Goal: Check status: Check status

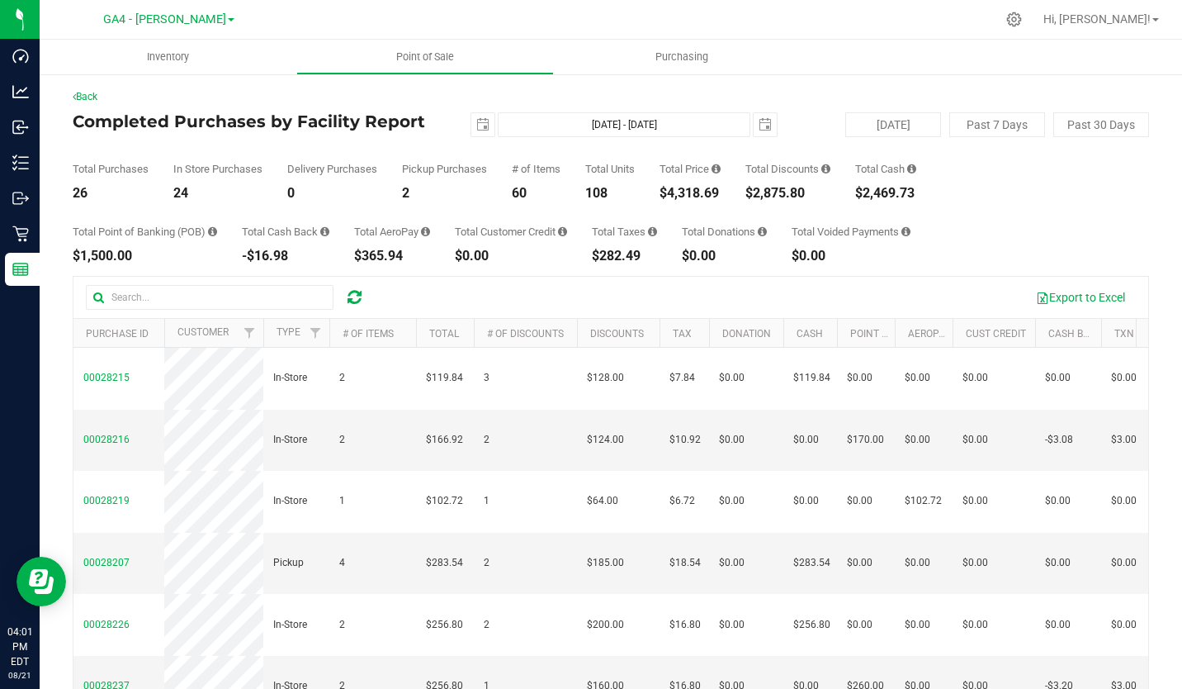
click at [228, 20] on span at bounding box center [231, 19] width 7 height 3
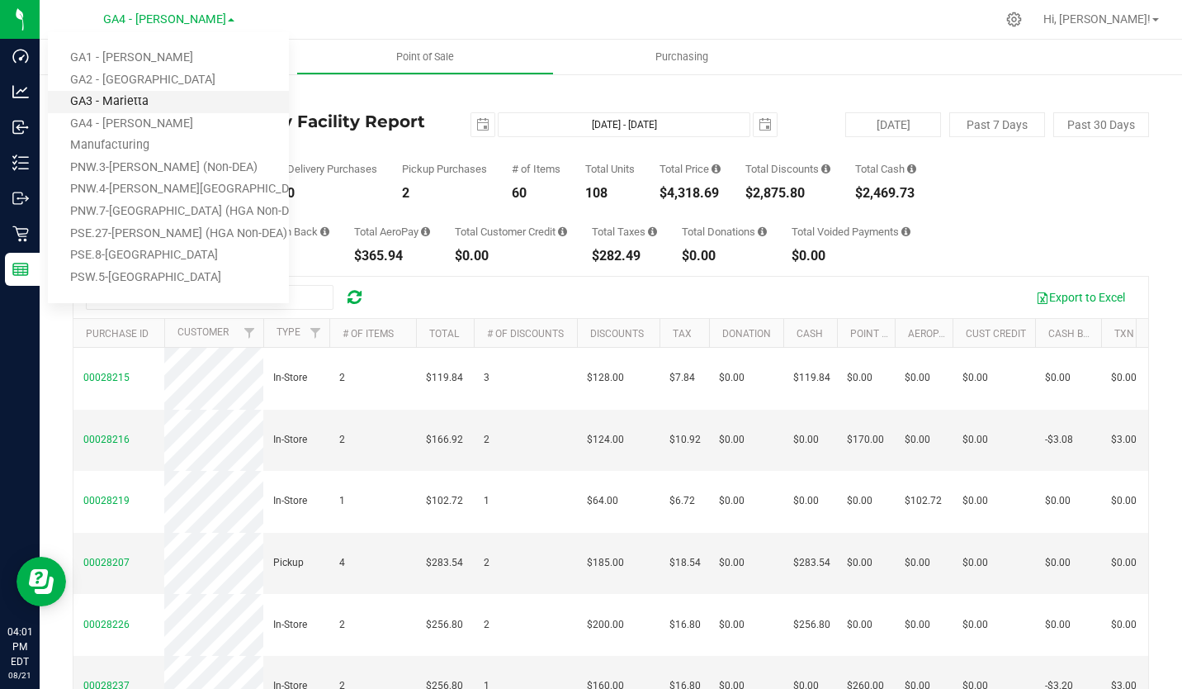
click at [159, 102] on link "GA3 - Marietta" at bounding box center [168, 102] width 241 height 22
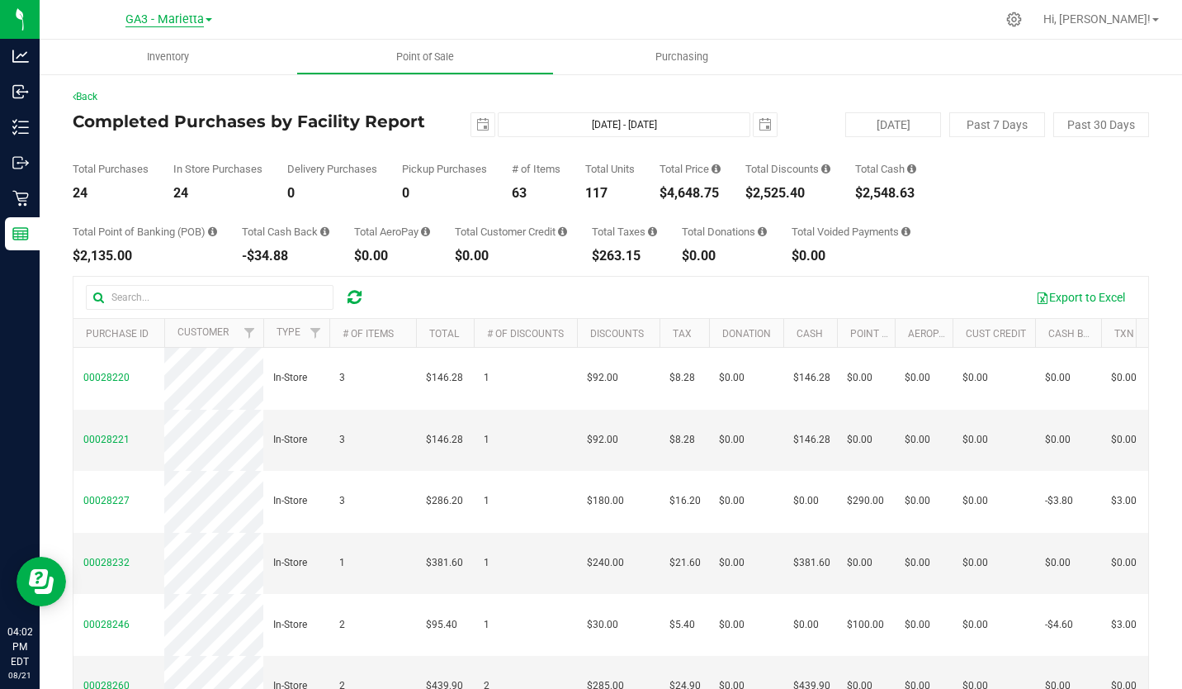
click at [197, 19] on span "GA3 - Marietta" at bounding box center [164, 19] width 78 height 15
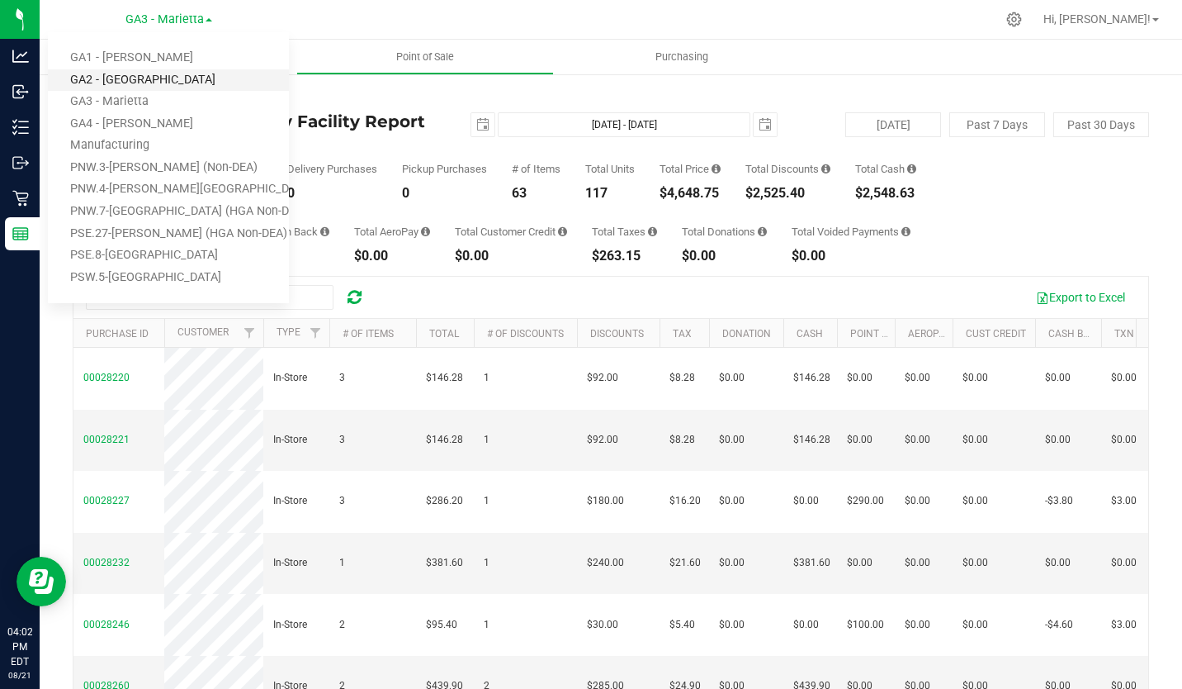
click at [162, 79] on link "GA2 - [GEOGRAPHIC_DATA]" at bounding box center [168, 80] width 241 height 22
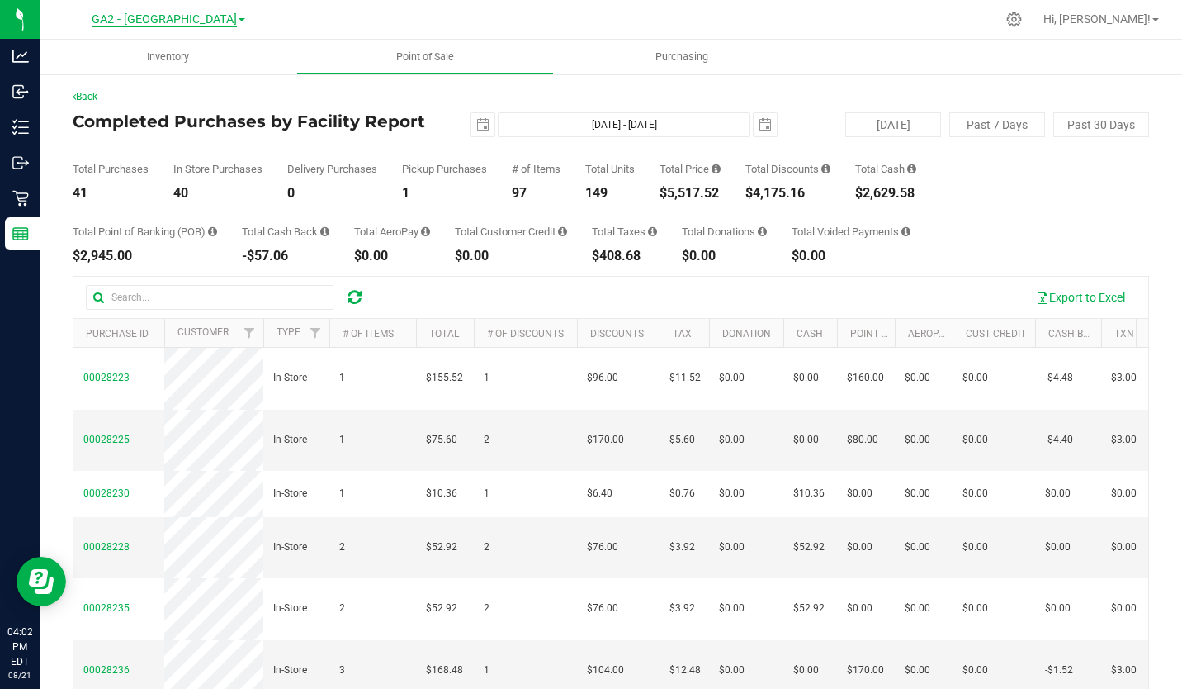
click at [207, 17] on span "GA2 - [GEOGRAPHIC_DATA]" at bounding box center [164, 19] width 145 height 15
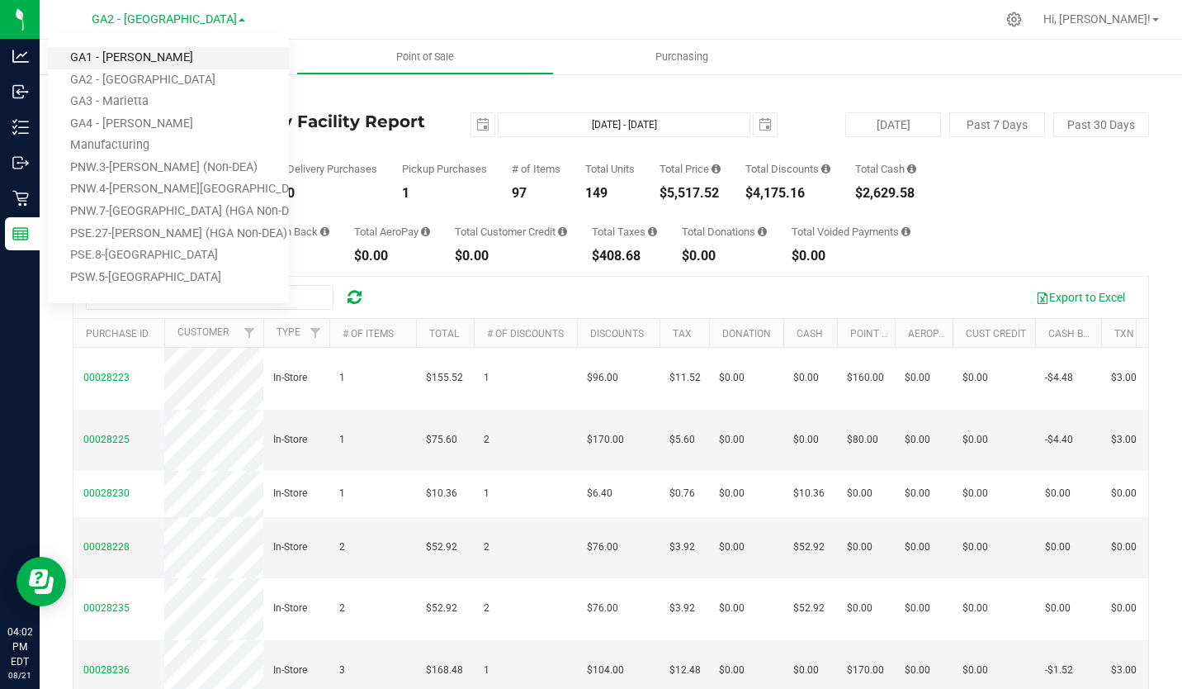
click at [150, 52] on link "GA1 - [PERSON_NAME]" at bounding box center [168, 58] width 241 height 22
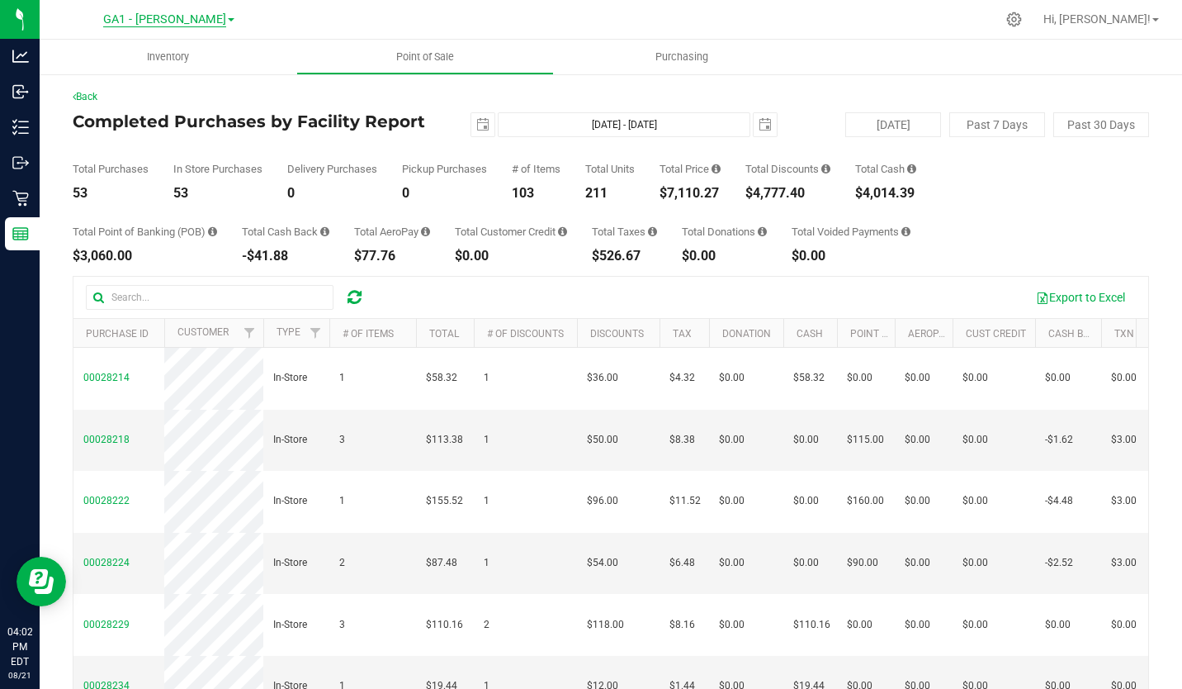
click at [204, 17] on span "GA1 - [PERSON_NAME]" at bounding box center [164, 19] width 123 height 15
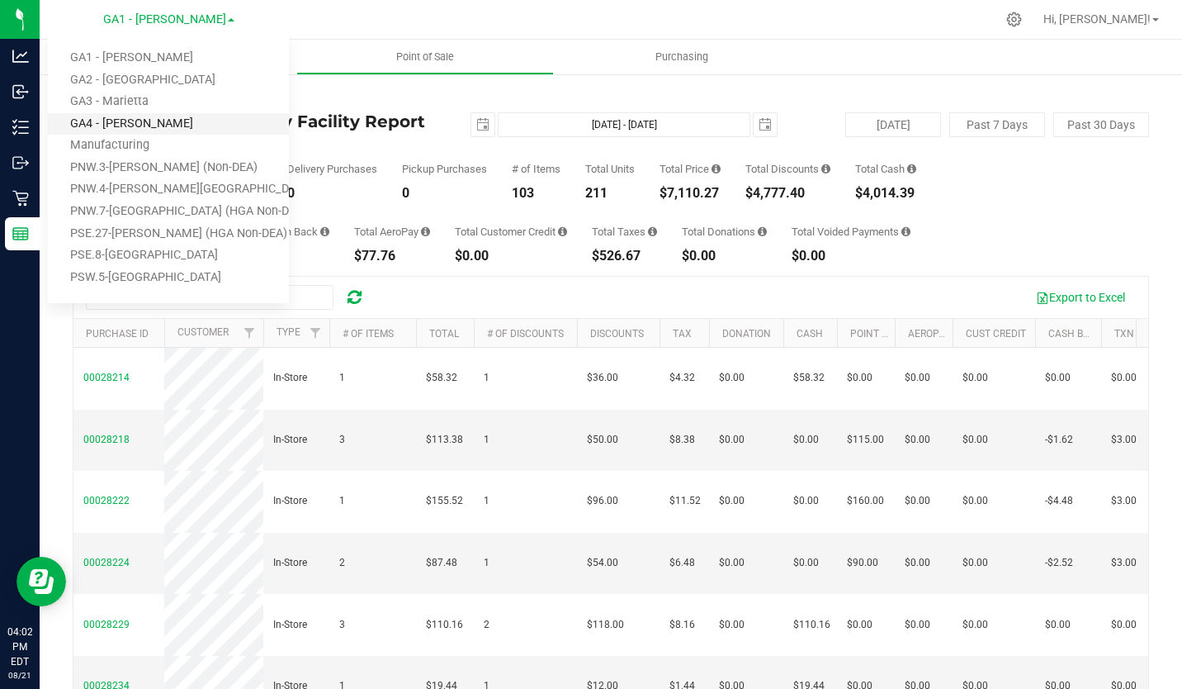
click at [121, 123] on link "GA4 - [PERSON_NAME]" at bounding box center [168, 124] width 241 height 22
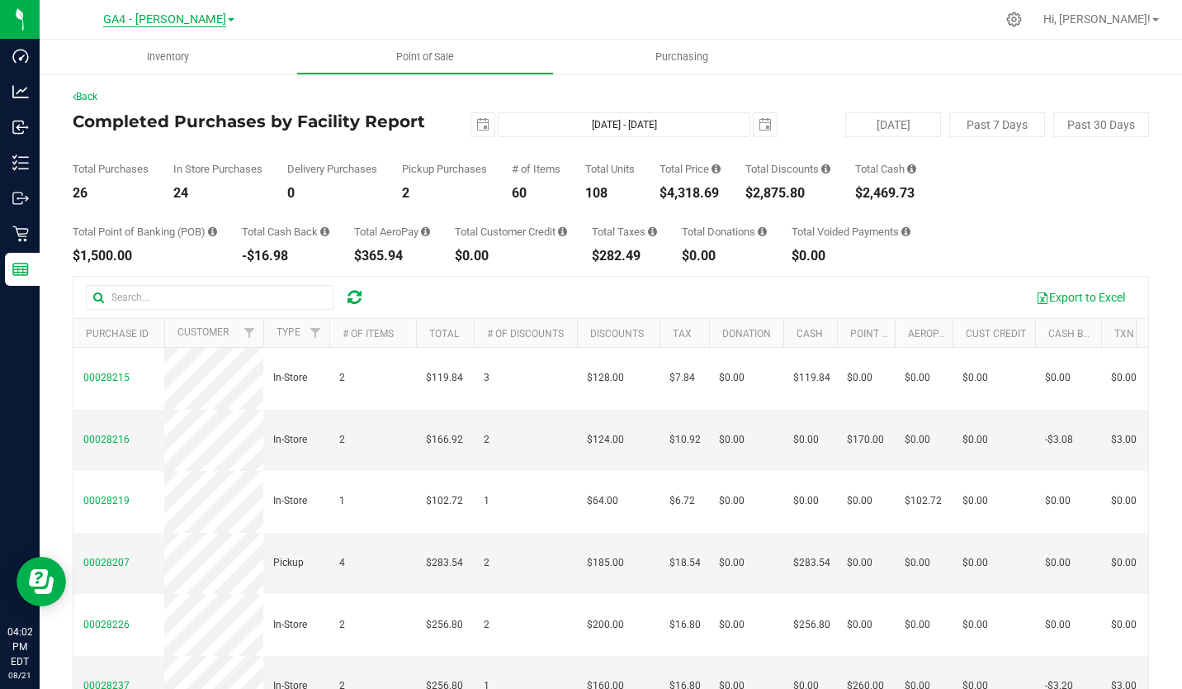
click at [189, 20] on span "GA4 - [PERSON_NAME]" at bounding box center [164, 19] width 123 height 15
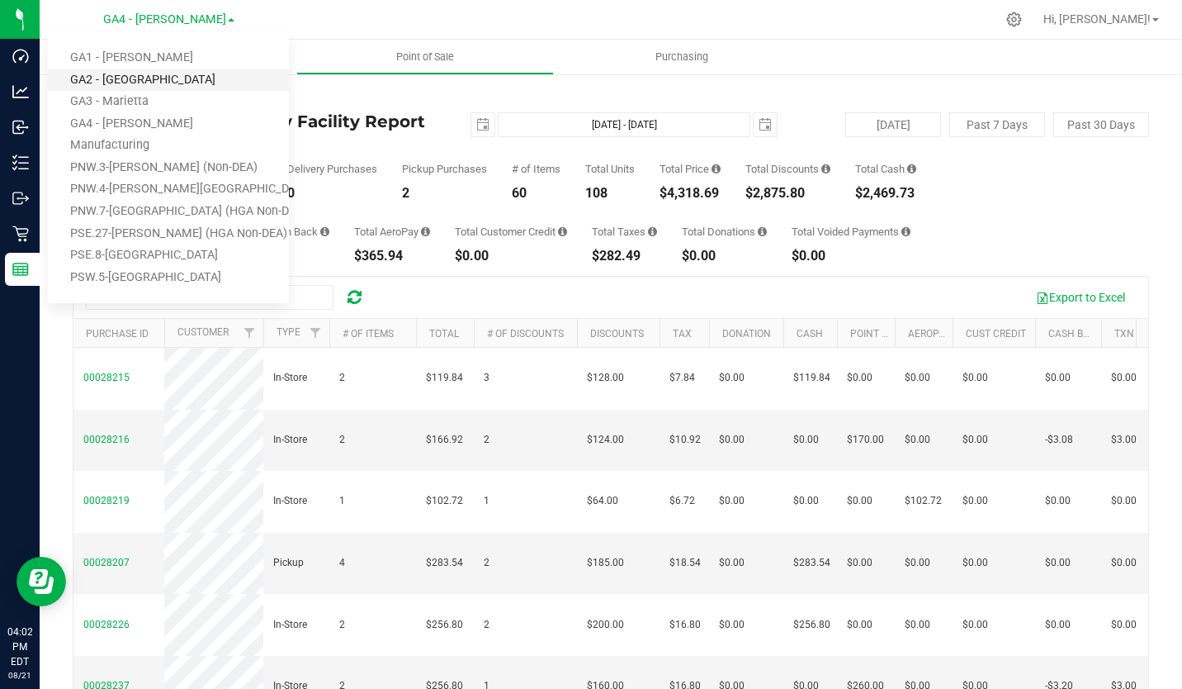
click at [144, 85] on link "GA2 - [GEOGRAPHIC_DATA]" at bounding box center [168, 80] width 241 height 22
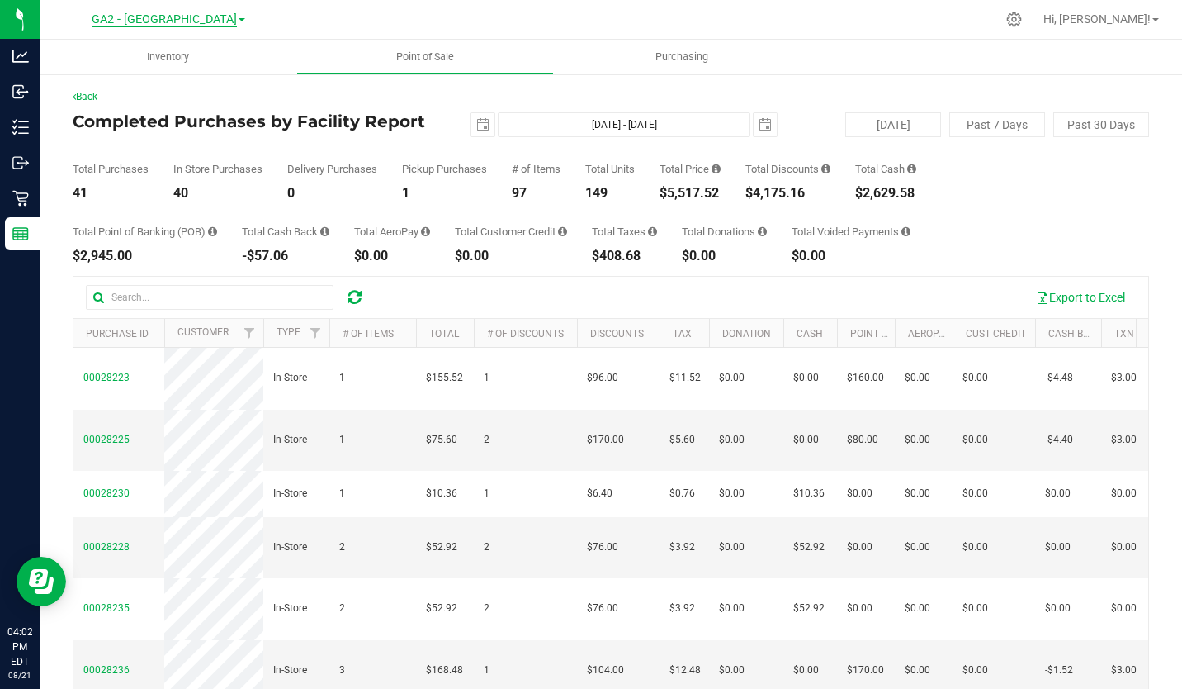
click at [205, 20] on span "GA2 - [GEOGRAPHIC_DATA]" at bounding box center [164, 19] width 145 height 15
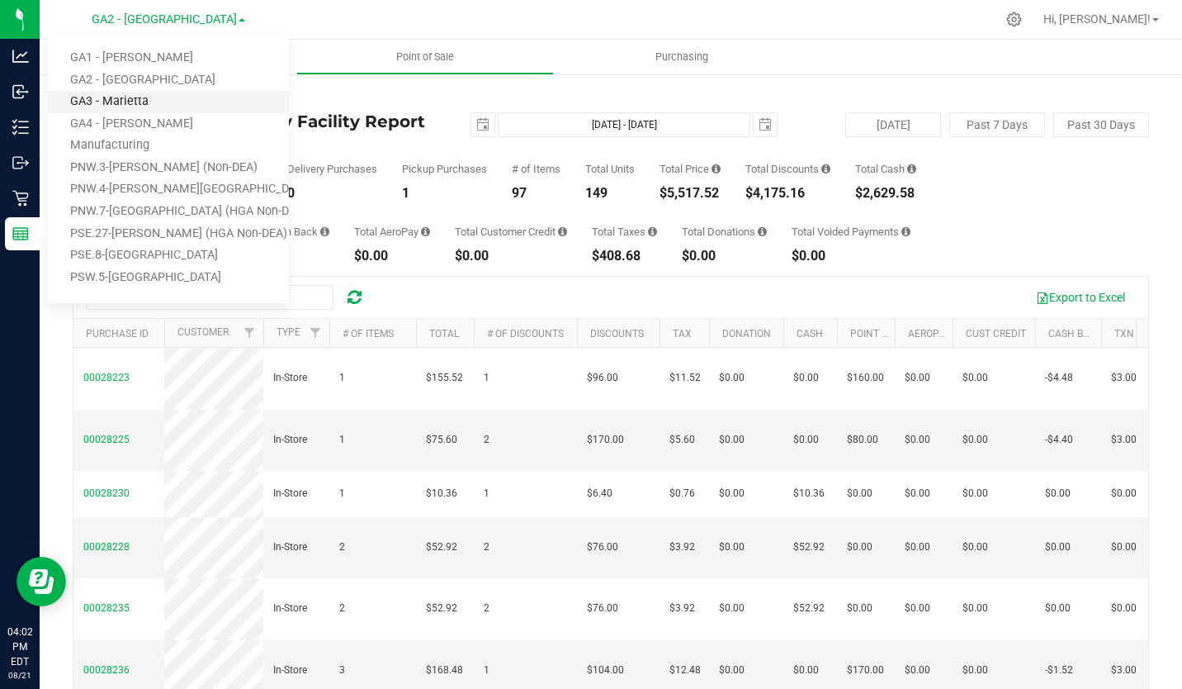
click at [139, 98] on link "GA3 - Marietta" at bounding box center [168, 102] width 241 height 22
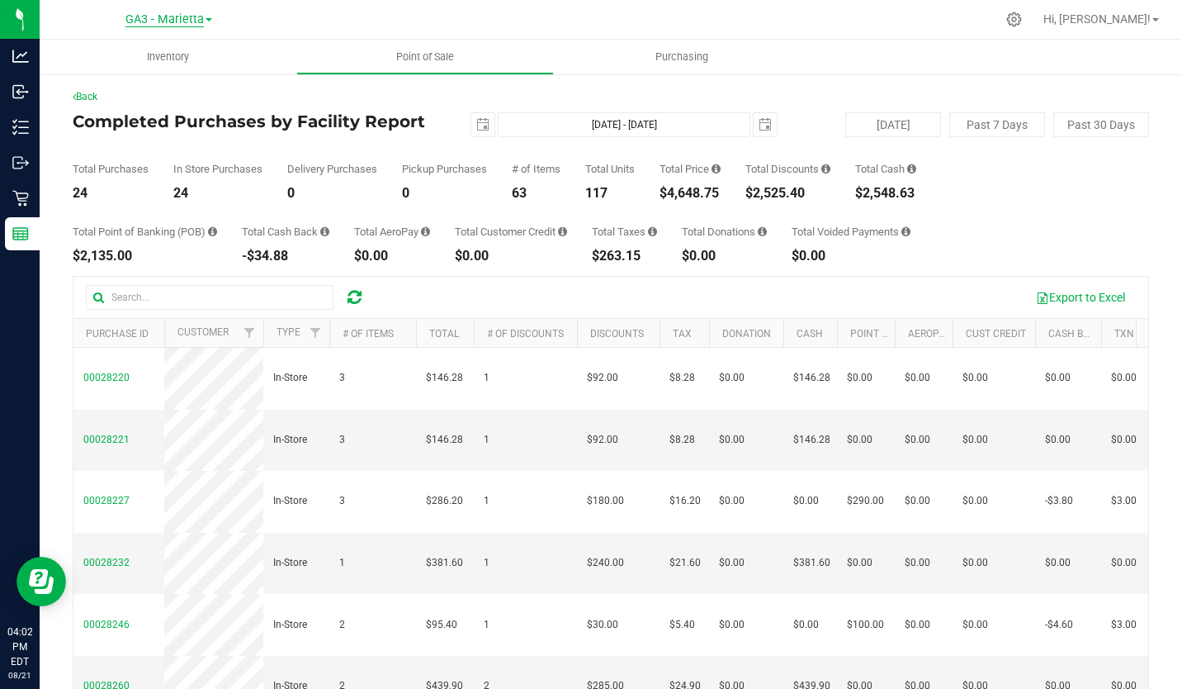
click at [198, 21] on span "GA3 - Marietta" at bounding box center [164, 19] width 78 height 15
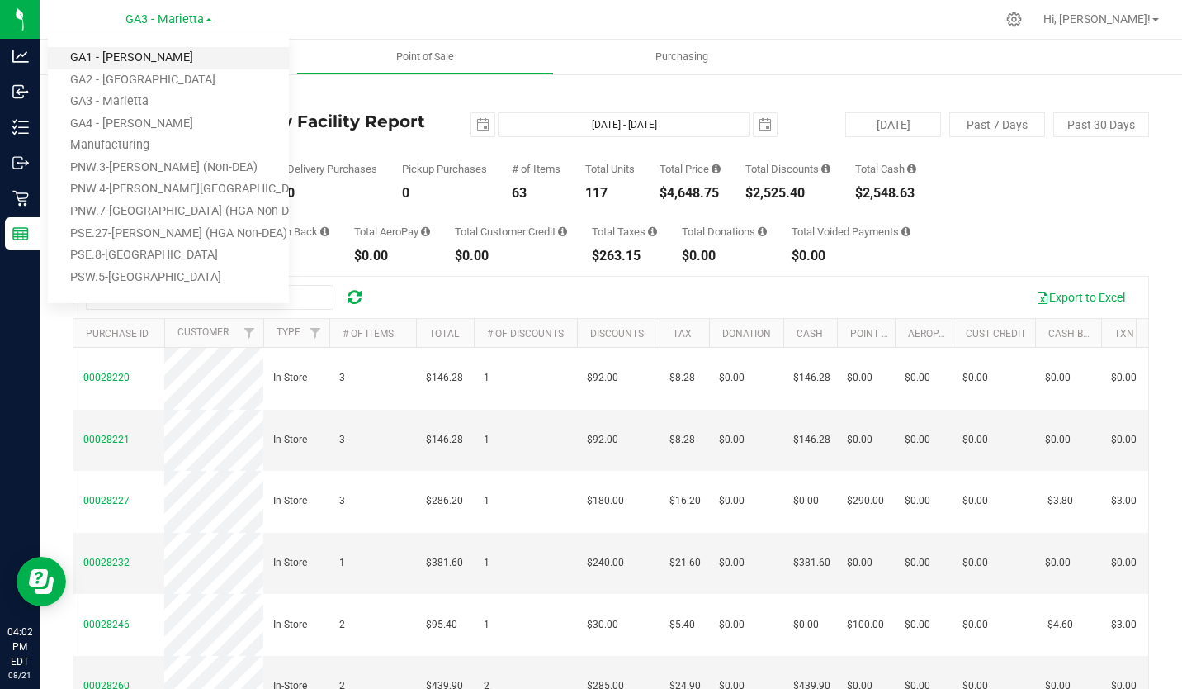
click at [143, 55] on link "GA1 - [PERSON_NAME]" at bounding box center [168, 58] width 241 height 22
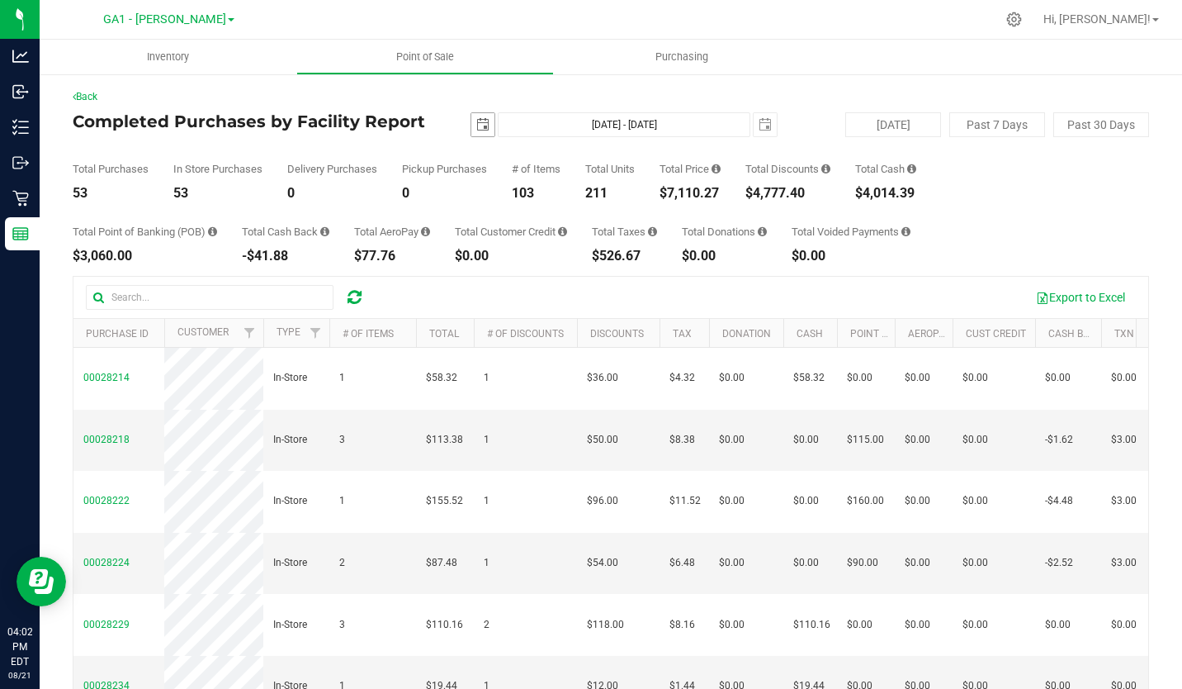
click at [479, 125] on span "select" at bounding box center [482, 124] width 13 height 13
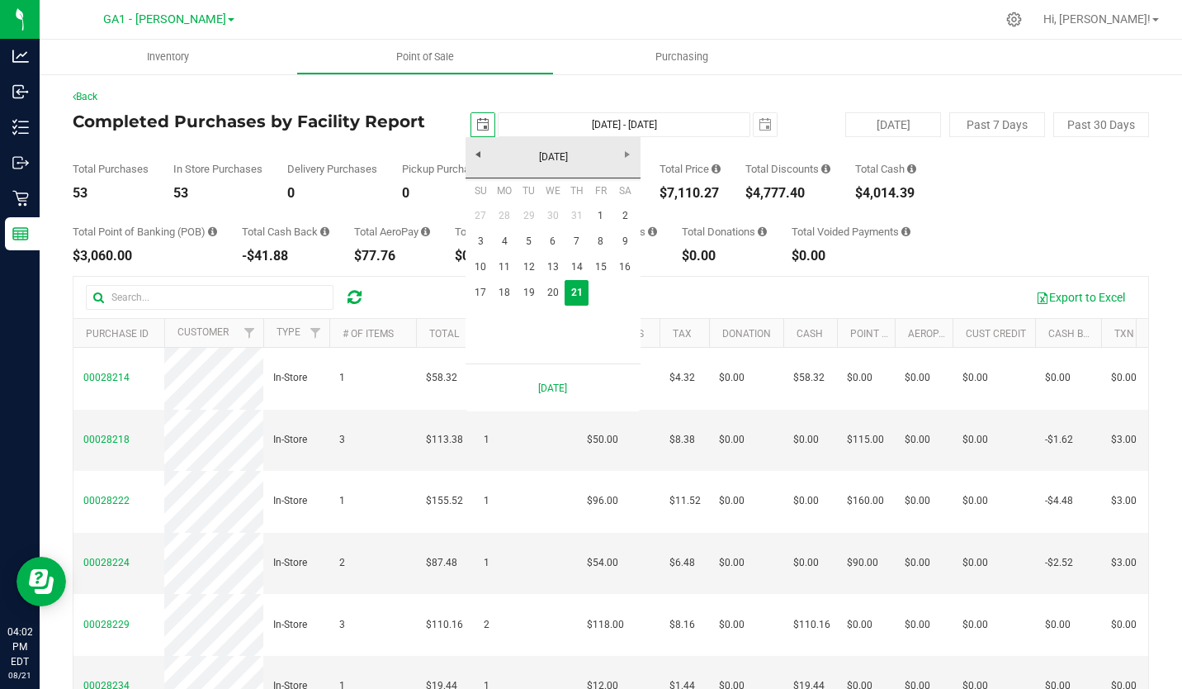
scroll to position [0, 41]
click at [596, 216] on link "1" at bounding box center [601, 216] width 24 height 26
type input "[DATE]"
type input "[DATE] - [DATE]"
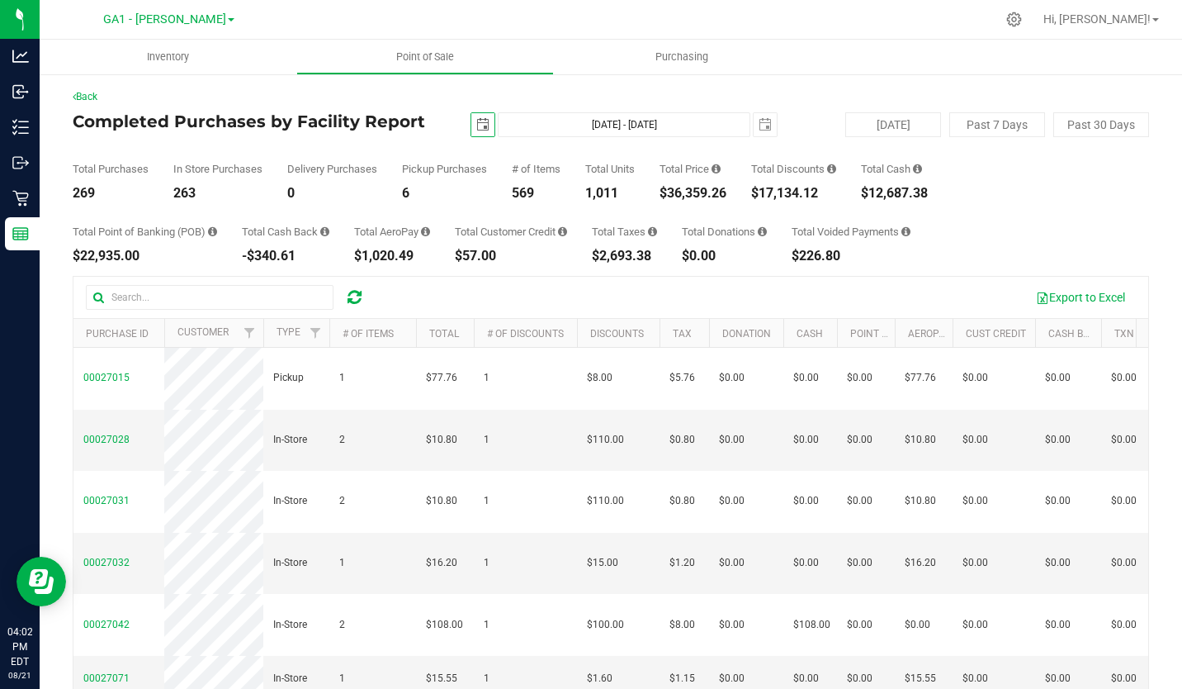
click at [477, 121] on span "select" at bounding box center [482, 124] width 13 height 13
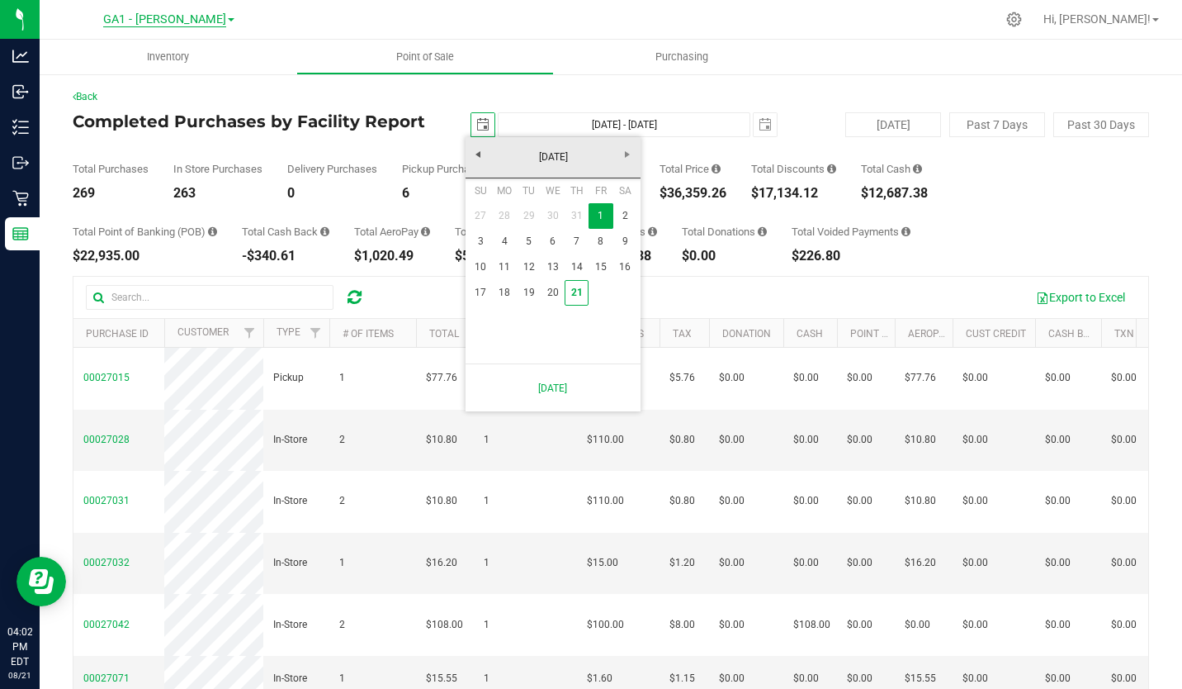
click at [197, 21] on span "GA1 - [PERSON_NAME]" at bounding box center [164, 19] width 123 height 15
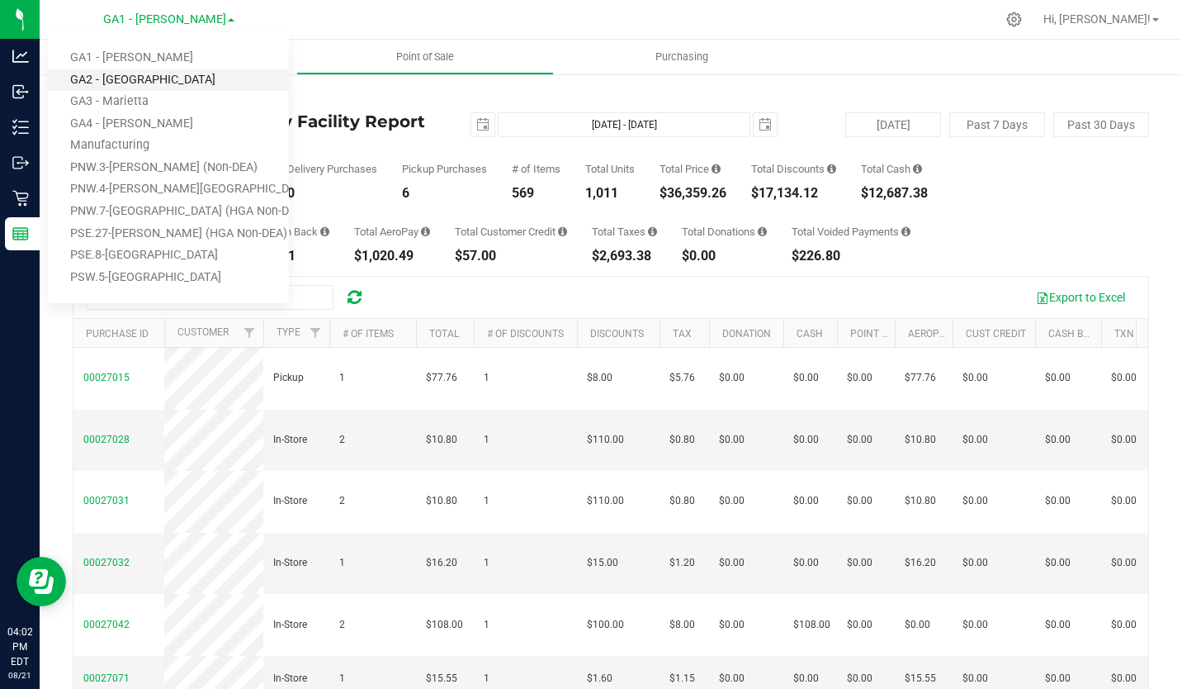
click at [169, 74] on link "GA2 - [GEOGRAPHIC_DATA]" at bounding box center [168, 80] width 241 height 22
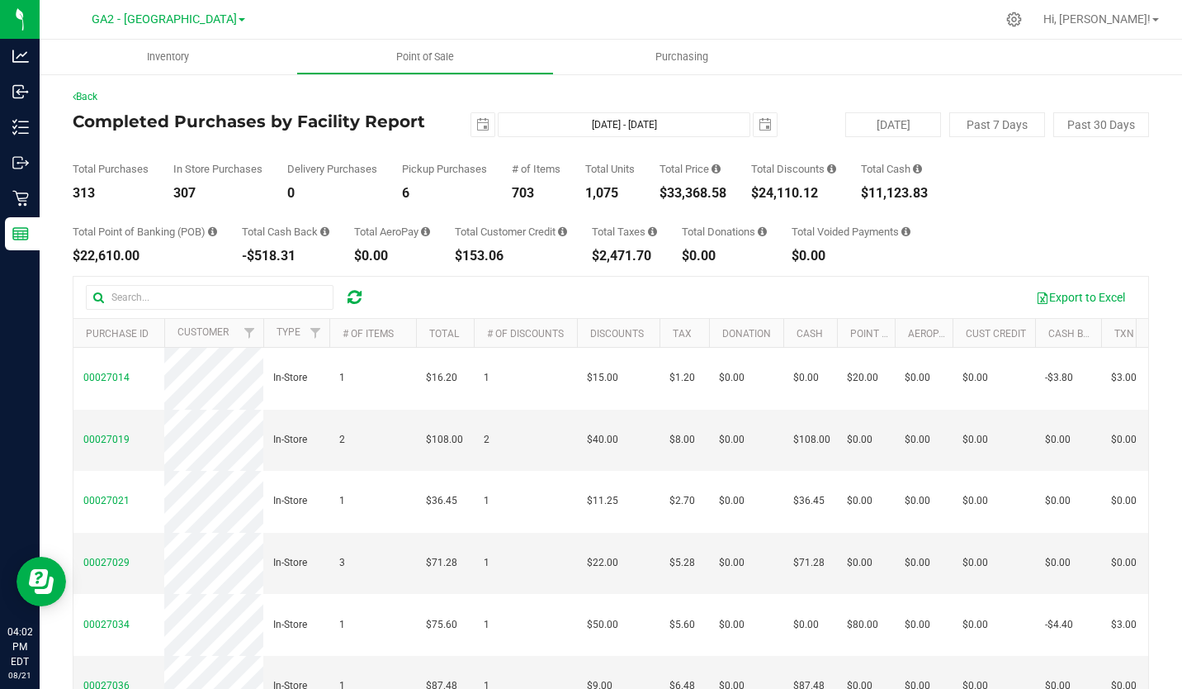
click at [198, 28] on div "GA2 - [GEOGRAPHIC_DATA] GA1 - [GEOGRAPHIC_DATA] GA2 - [GEOGRAPHIC_DATA] [GEOGRA…" at bounding box center [169, 19] width 154 height 20
click at [203, 21] on span "GA2 - [GEOGRAPHIC_DATA]" at bounding box center [164, 19] width 145 height 15
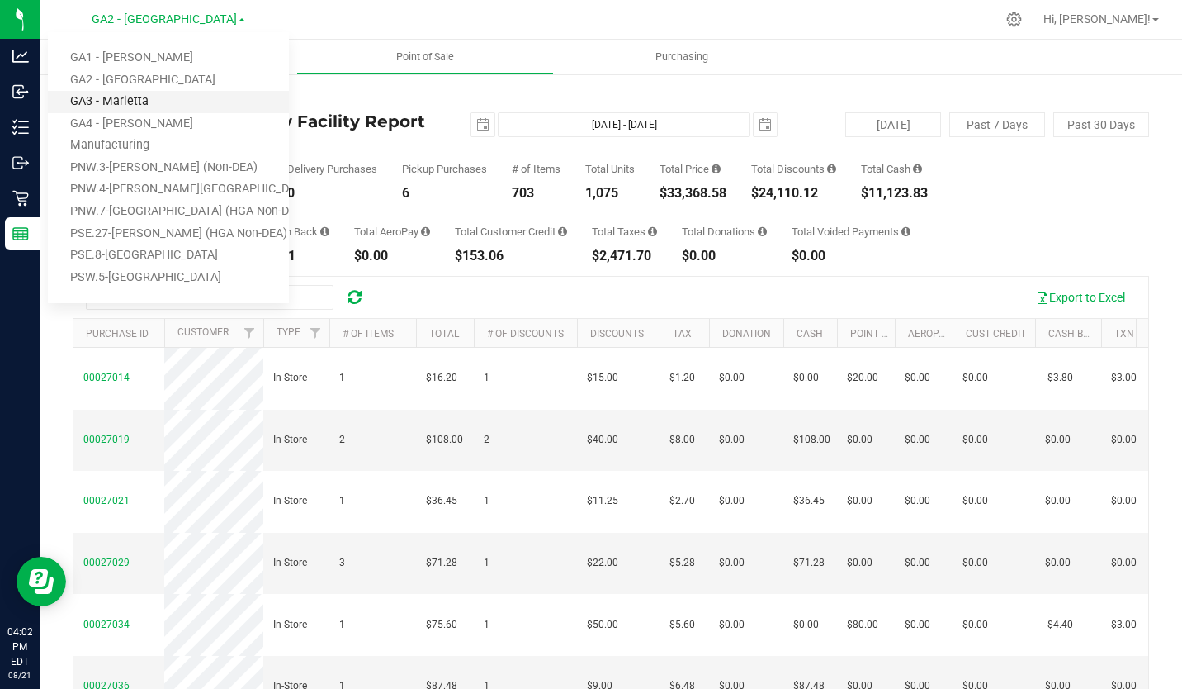
click at [165, 96] on link "GA3 - Marietta" at bounding box center [168, 102] width 241 height 22
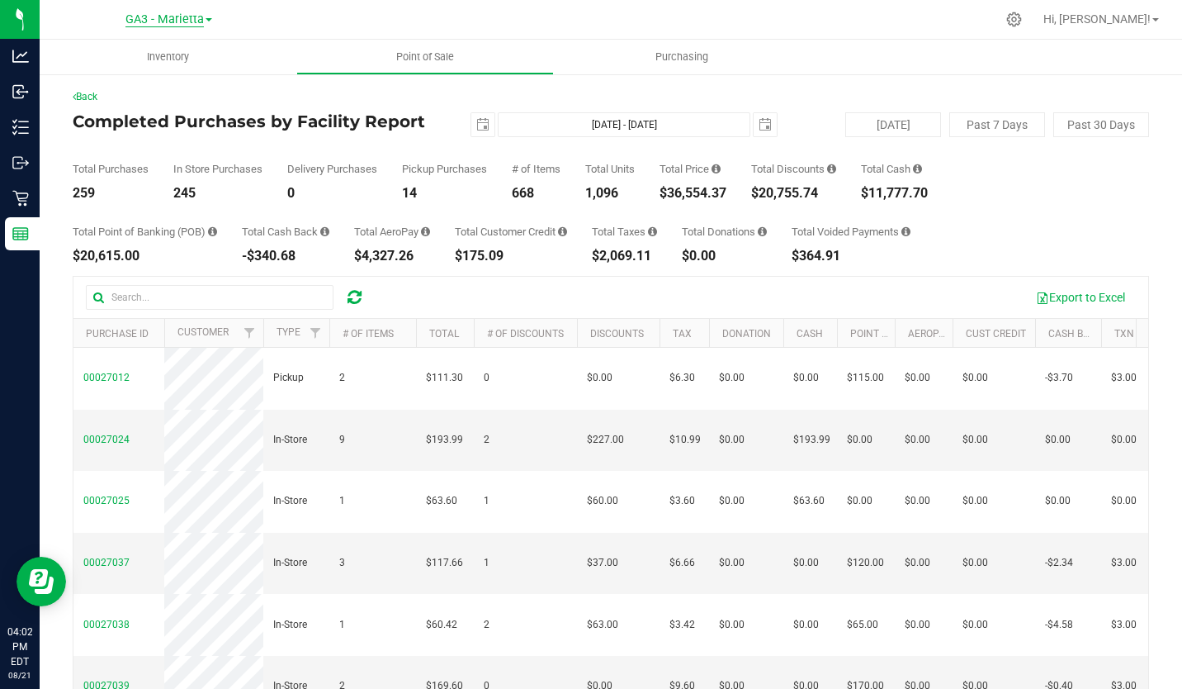
click at [195, 21] on span "GA3 - Marietta" at bounding box center [164, 19] width 78 height 15
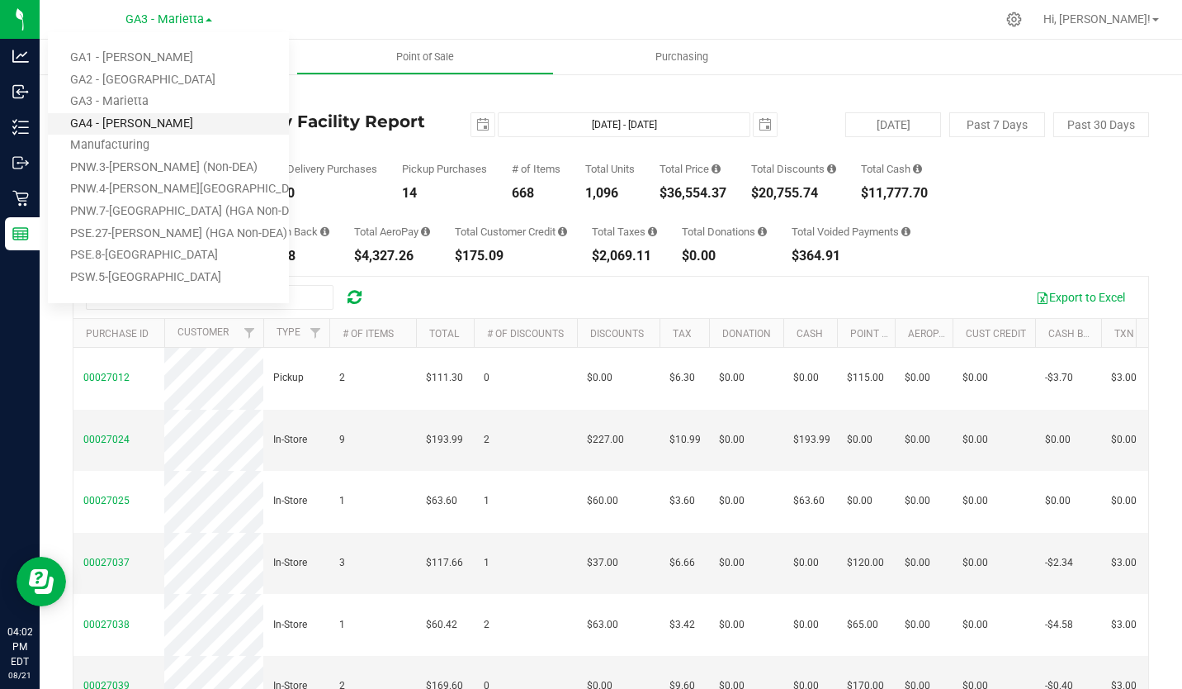
click at [152, 119] on link "GA4 - [PERSON_NAME]" at bounding box center [168, 124] width 241 height 22
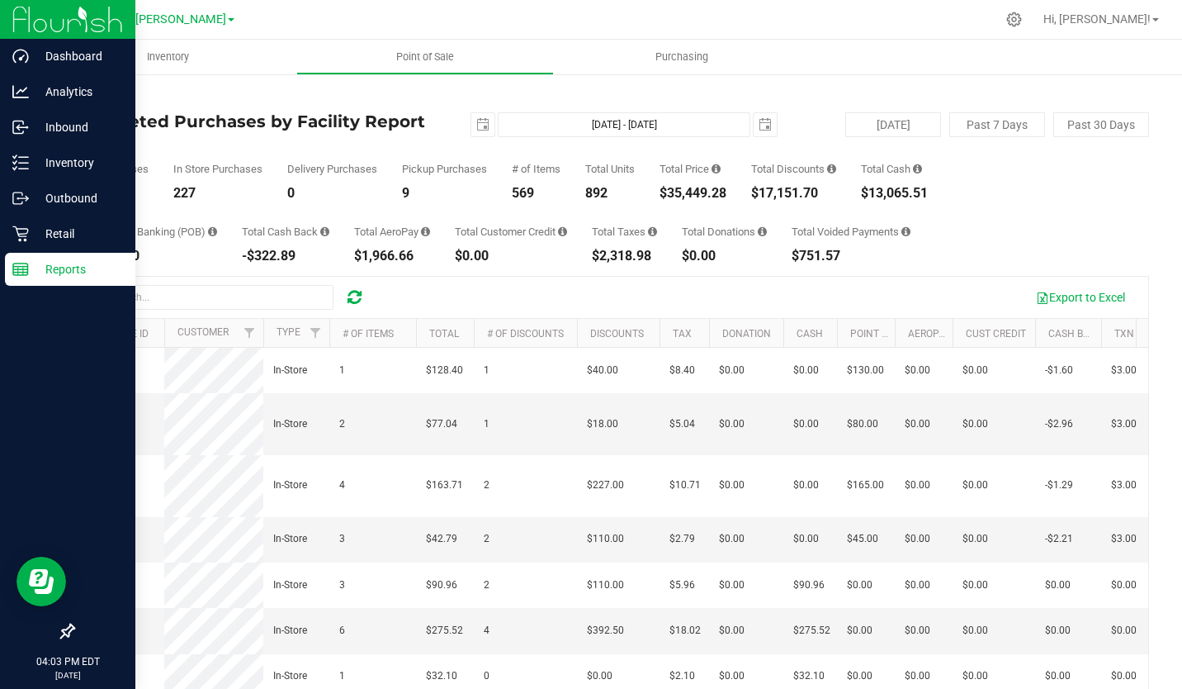
click at [63, 267] on p "Reports" at bounding box center [78, 269] width 99 height 20
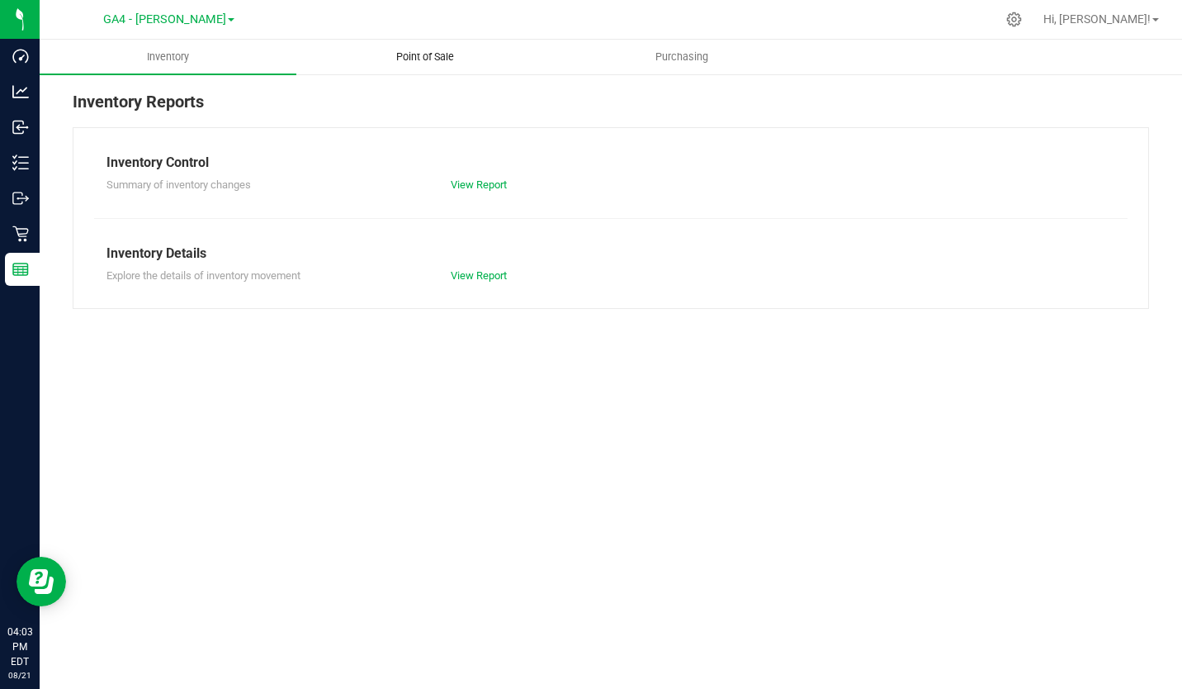
click at [431, 64] on uib-tab-heading "Point of Sale" at bounding box center [424, 56] width 255 height 33
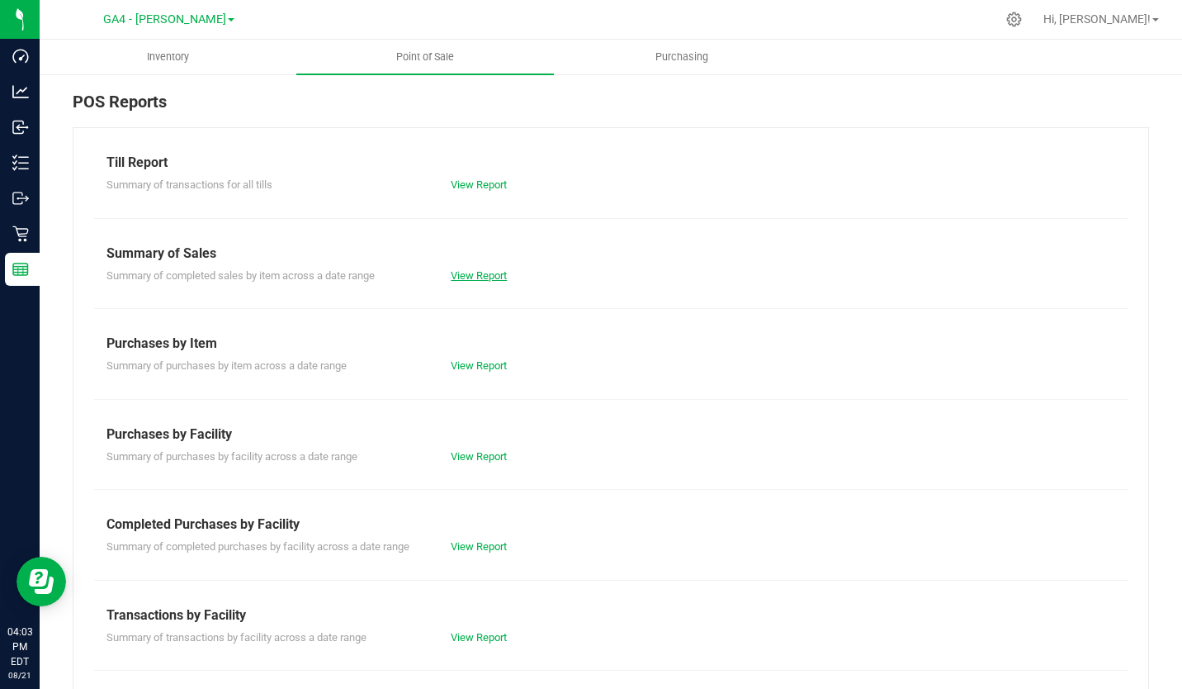
click at [478, 275] on link "View Report" at bounding box center [479, 275] width 56 height 12
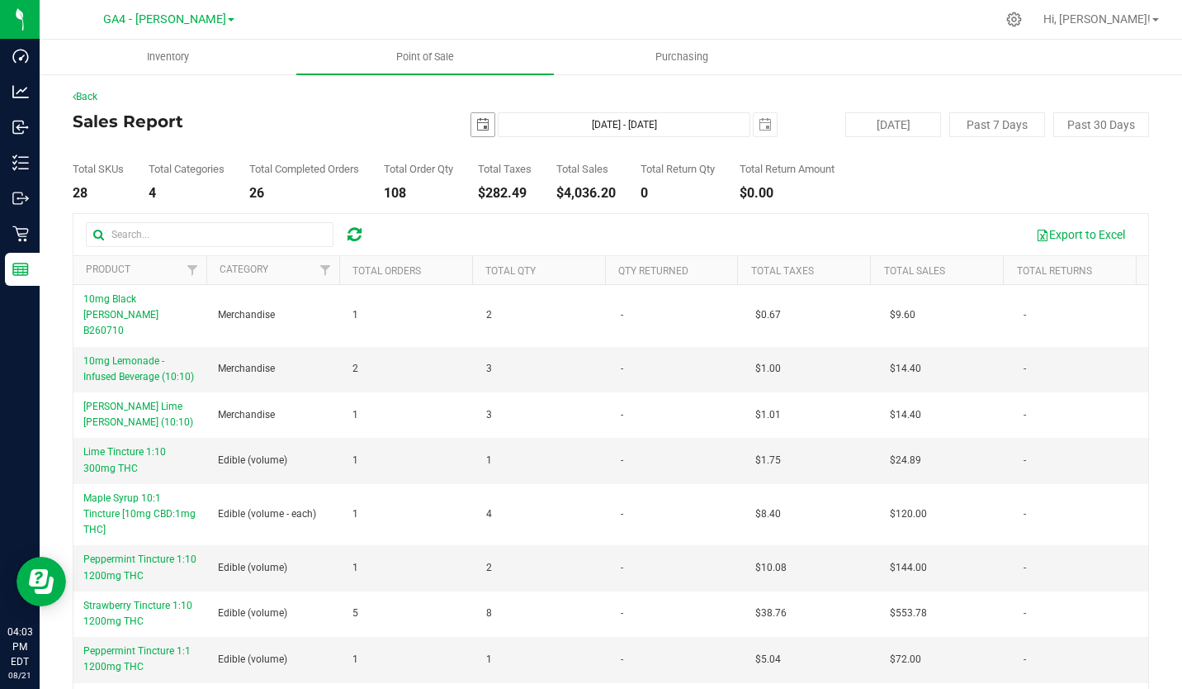
click at [476, 122] on span "select" at bounding box center [482, 124] width 13 height 13
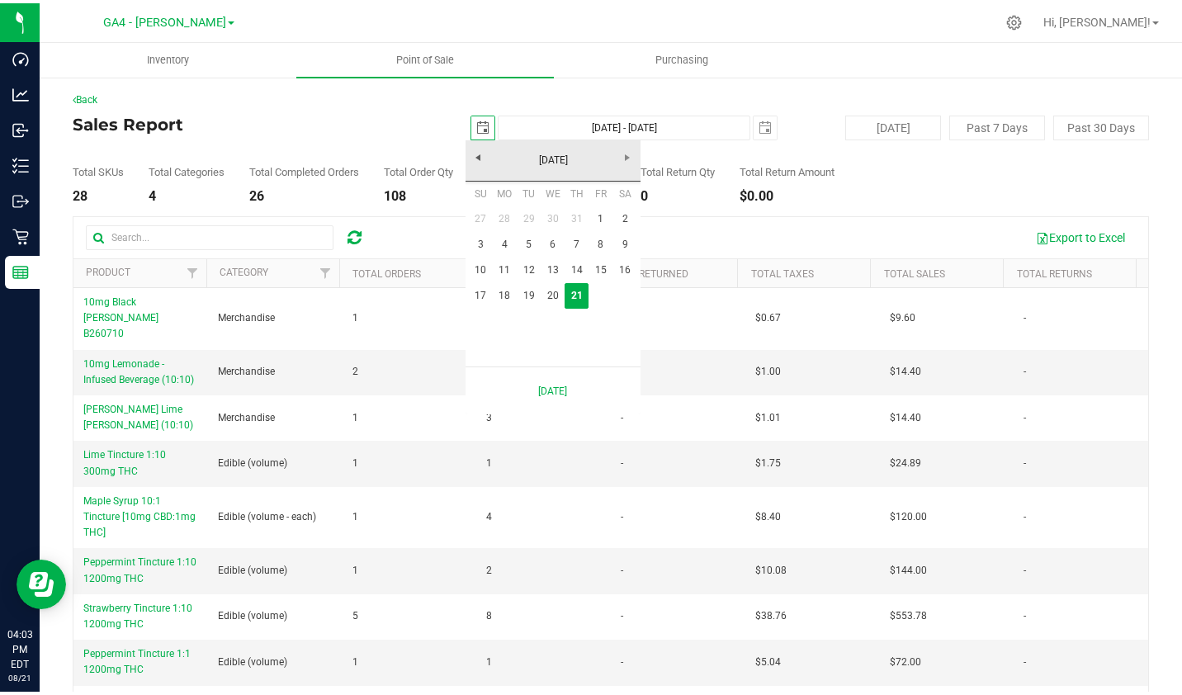
scroll to position [0, 41]
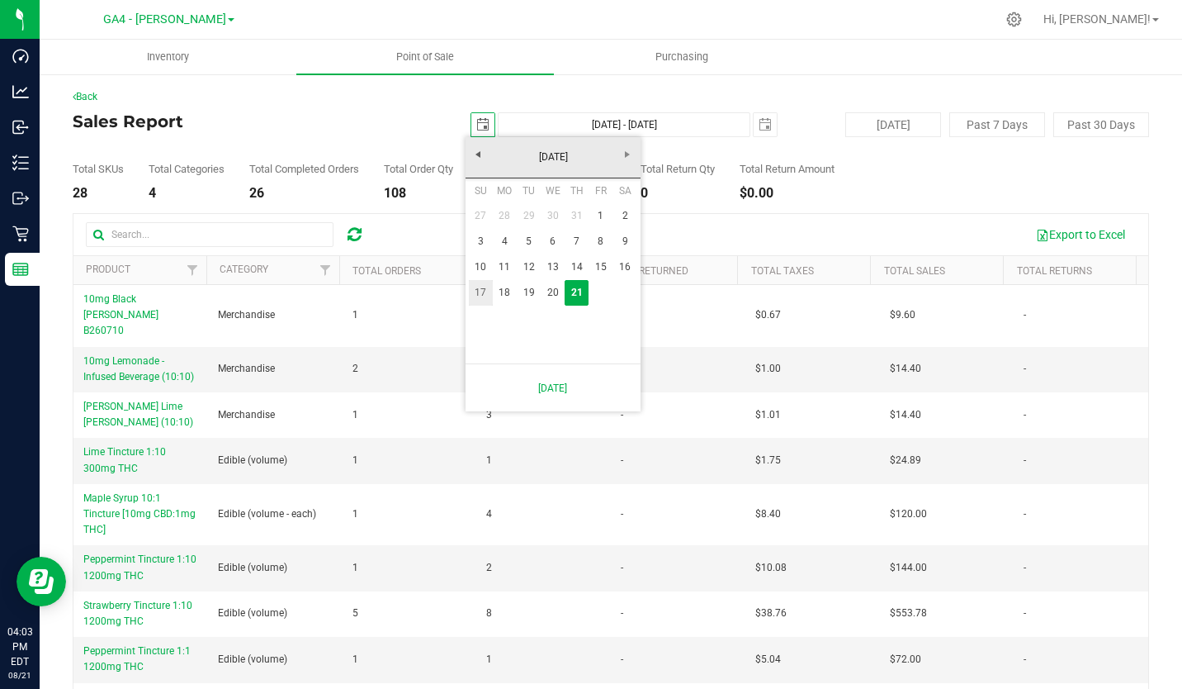
click at [476, 292] on link "17" at bounding box center [481, 293] width 24 height 26
type input "[DATE]"
type input "[DATE] - [DATE]"
